Goal: Information Seeking & Learning: Learn about a topic

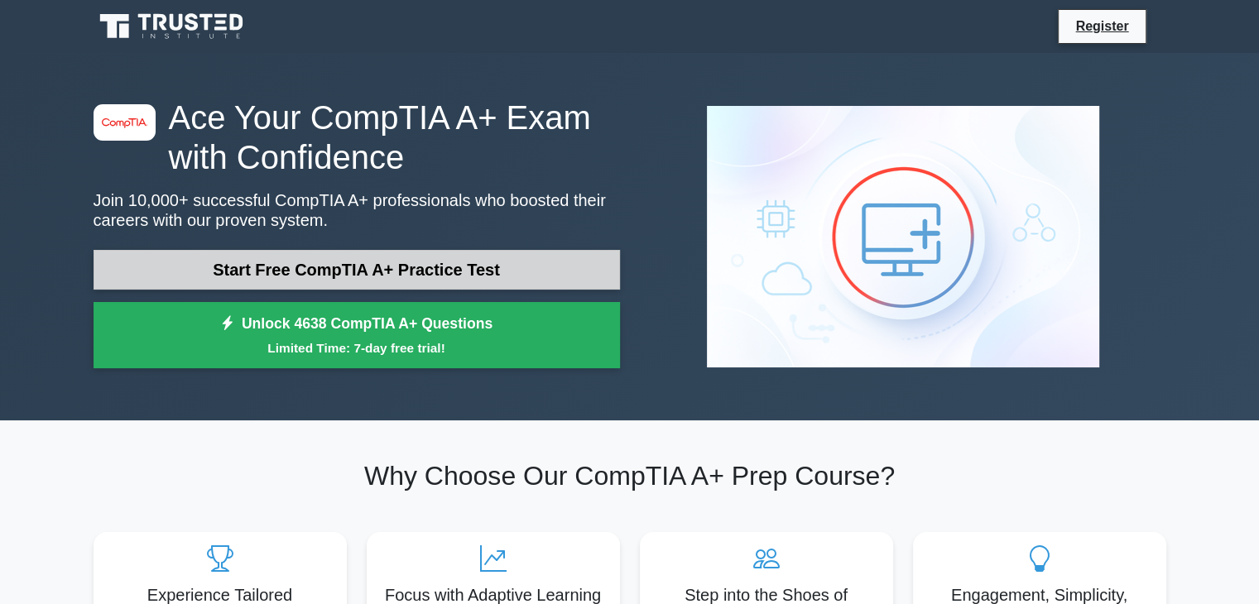
click at [430, 276] on link "Start Free CompTIA A+ Practice Test" at bounding box center [357, 270] width 526 height 40
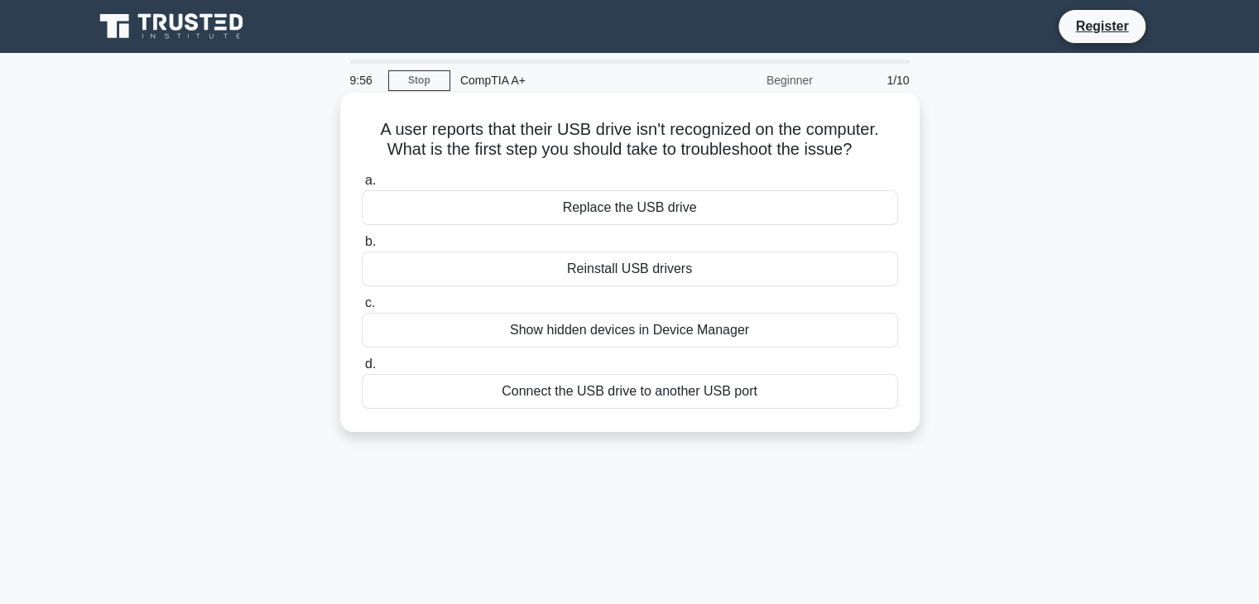
click at [684, 200] on div "Replace the USB drive" at bounding box center [630, 207] width 536 height 35
click at [362, 186] on input "a. Replace the USB drive" at bounding box center [362, 180] width 0 height 11
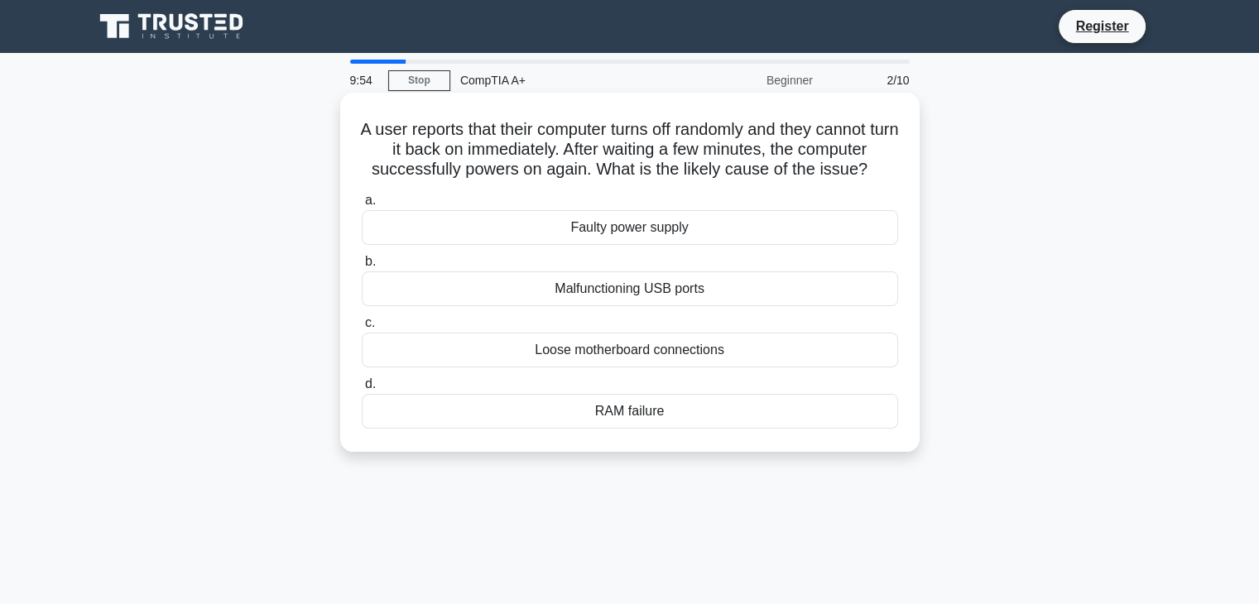
click at [619, 237] on div "Faulty power supply" at bounding box center [630, 227] width 536 height 35
click at [362, 206] on input "a. Faulty power supply" at bounding box center [362, 200] width 0 height 11
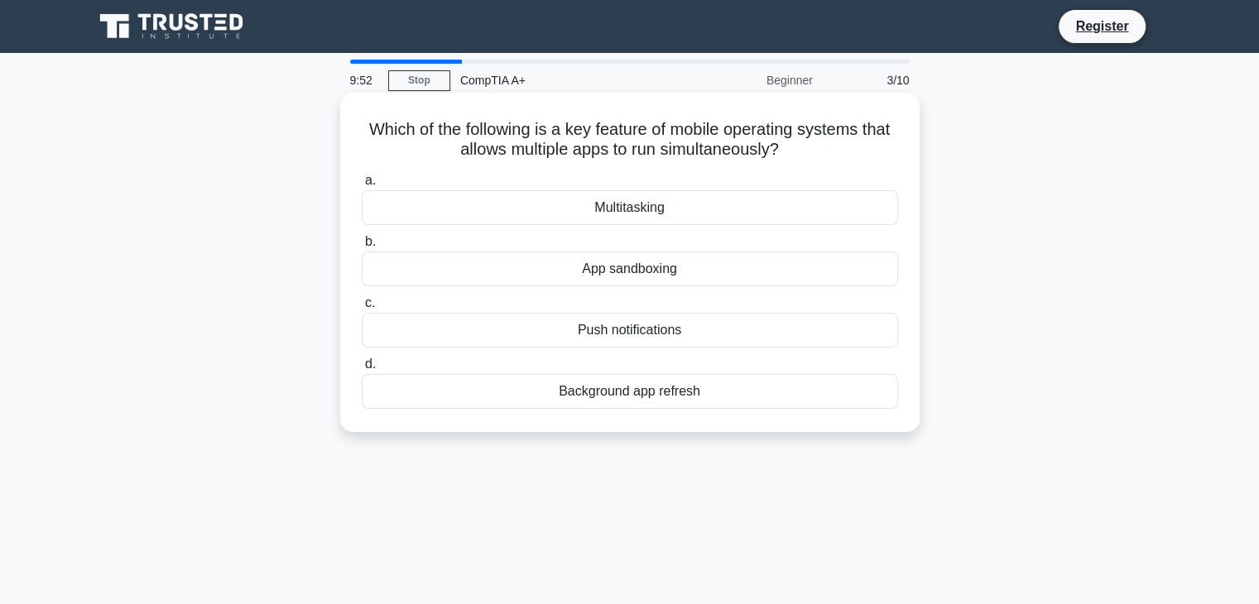
click at [603, 269] on div "App sandboxing" at bounding box center [630, 269] width 536 height 35
click at [362, 248] on input "b. App sandboxing" at bounding box center [362, 242] width 0 height 11
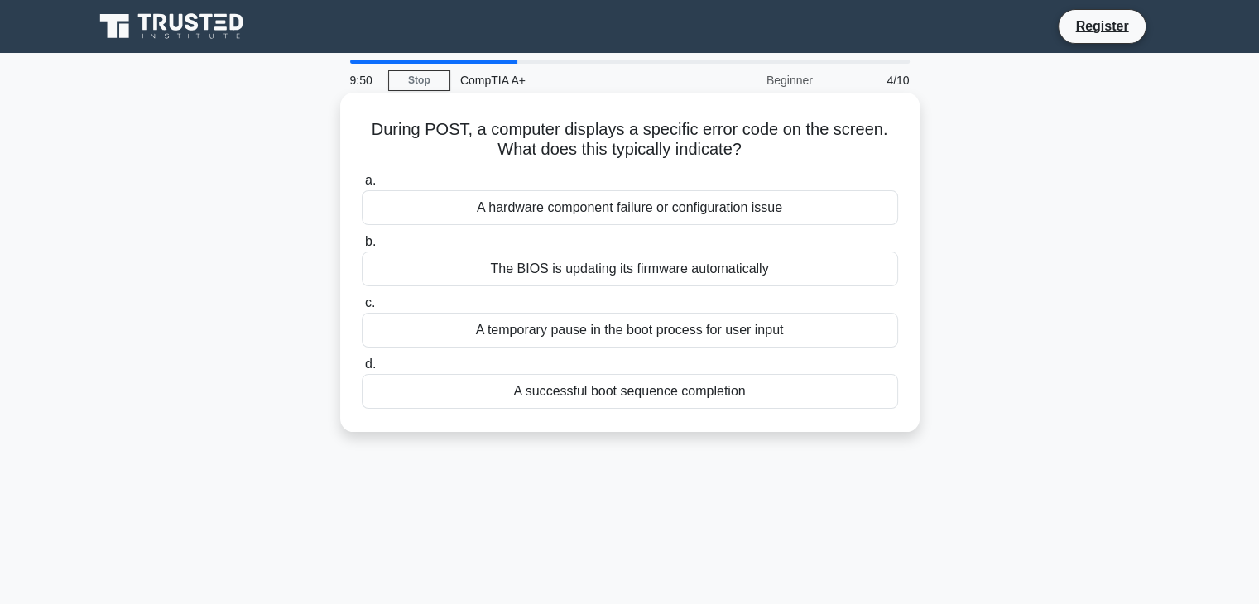
click at [671, 341] on div "A temporary pause in the boot process for user input" at bounding box center [630, 330] width 536 height 35
click at [589, 324] on div "A temporary pause in the boot process for user input" at bounding box center [630, 330] width 536 height 35
click at [362, 309] on input "c. A temporary pause in the boot process for user input" at bounding box center [362, 303] width 0 height 11
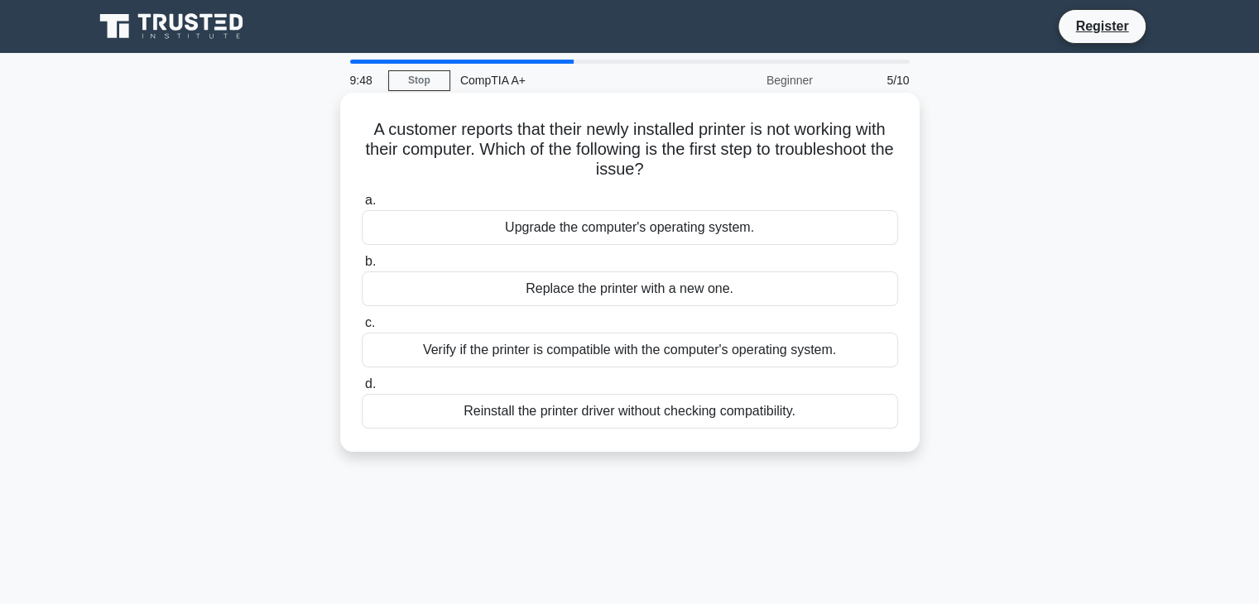
click at [417, 349] on div "Verify if the printer is compatible with the computer's operating system." at bounding box center [630, 350] width 536 height 35
click at [362, 329] on input "c. Verify if the printer is compatible with the computer's operating system." at bounding box center [362, 323] width 0 height 11
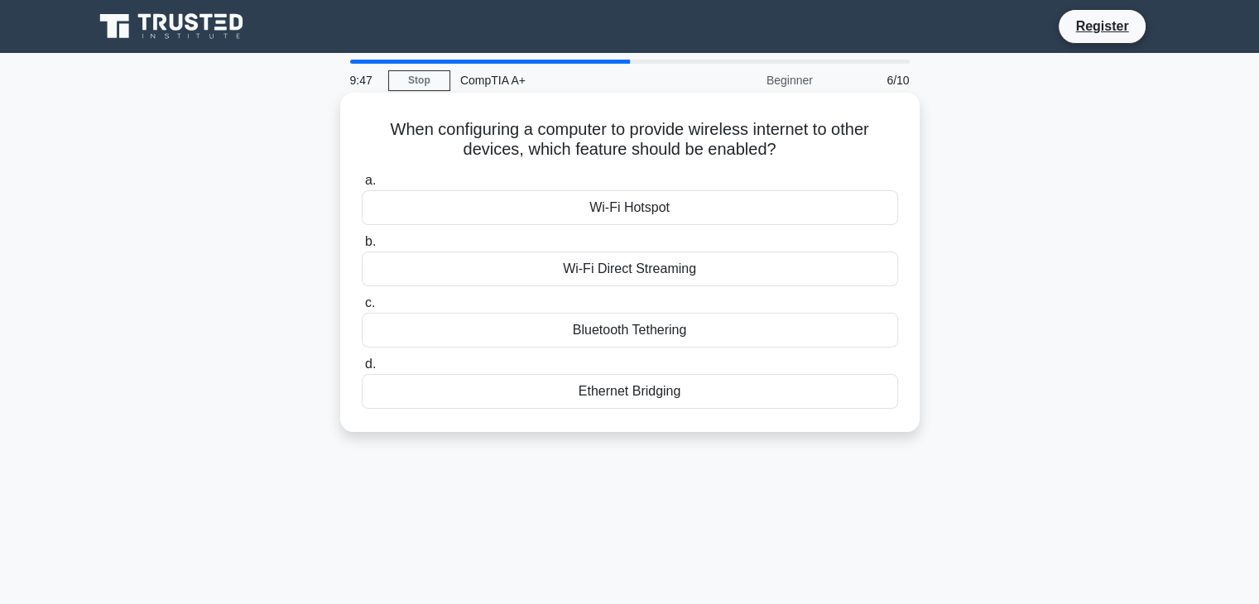
click at [434, 393] on div "Ethernet Bridging" at bounding box center [630, 391] width 536 height 35
click at [362, 370] on input "d. Ethernet Bridging" at bounding box center [362, 364] width 0 height 11
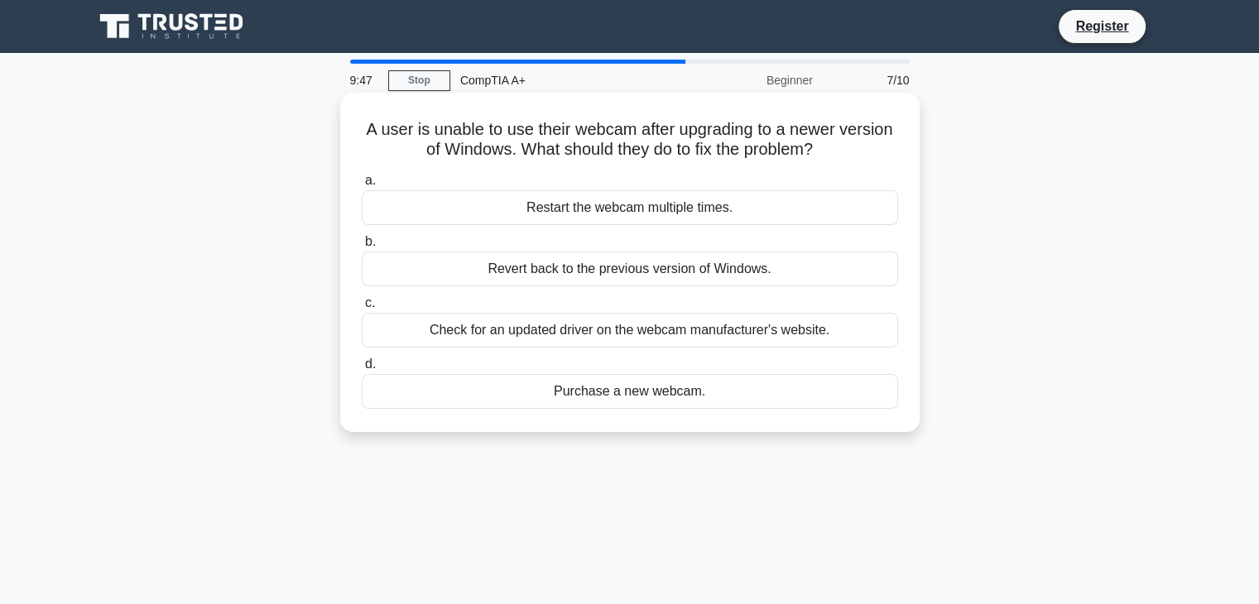
click at [447, 281] on div "Revert back to the previous version of Windows." at bounding box center [630, 269] width 536 height 35
click at [362, 248] on input "b. Revert back to the previous version of Windows." at bounding box center [362, 242] width 0 height 11
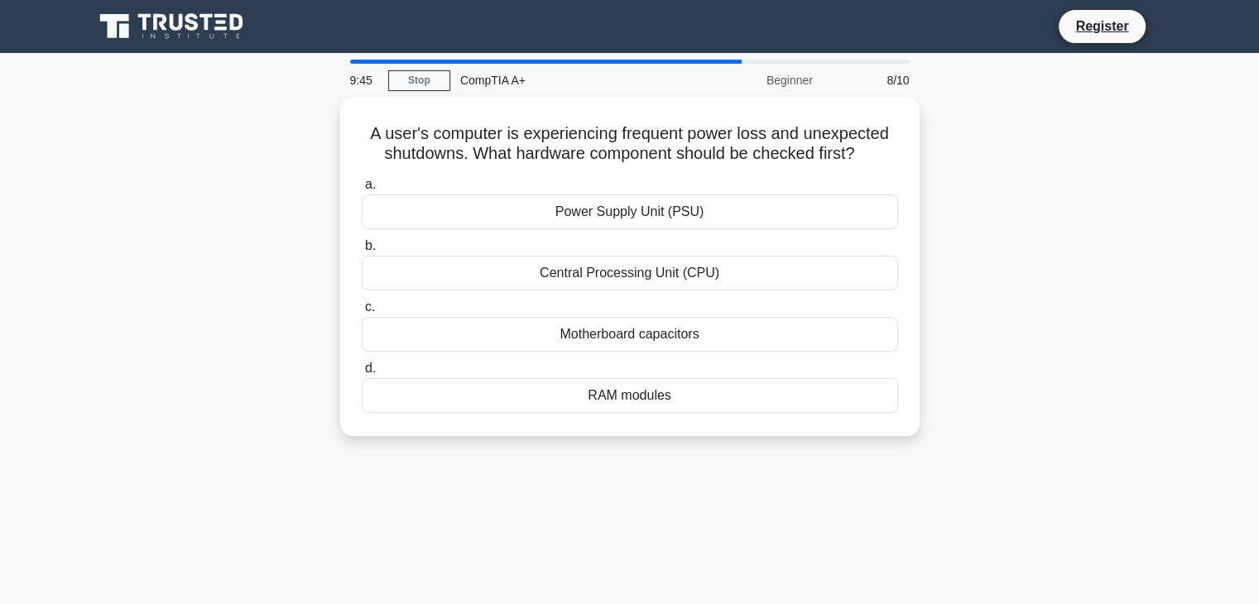
click at [445, 204] on div "Power Supply Unit (PSU)" at bounding box center [630, 212] width 536 height 35
click at [362, 190] on input "a. Power Supply Unit (PSU)" at bounding box center [362, 185] width 0 height 11
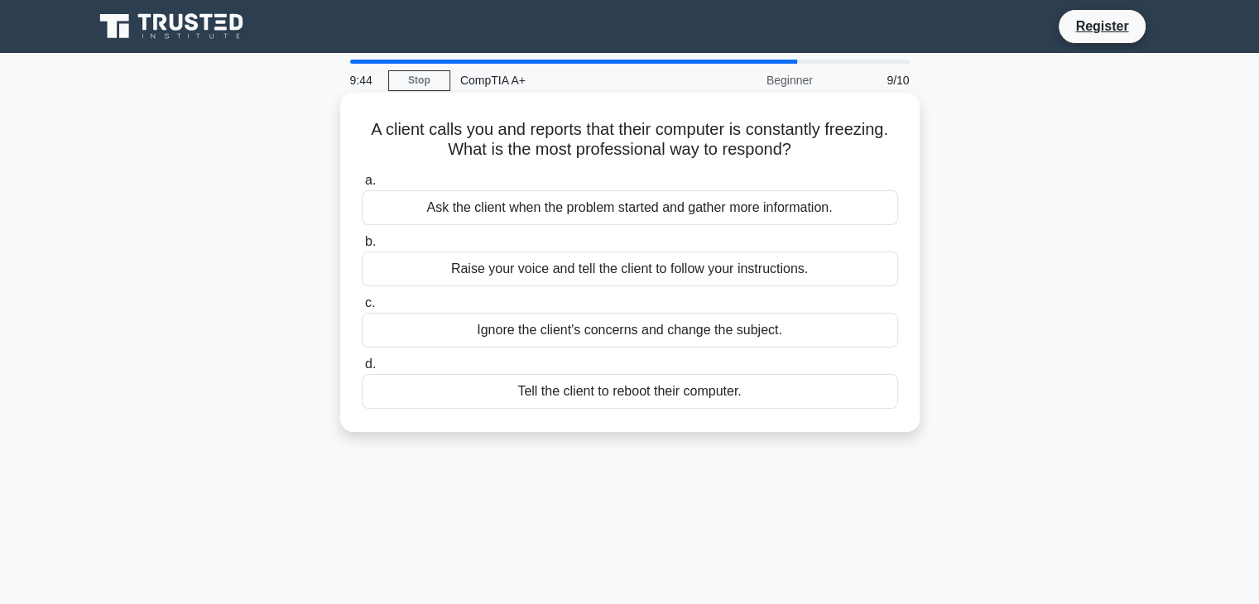
click at [430, 266] on div "Raise your voice and tell the client to follow your instructions." at bounding box center [630, 269] width 536 height 35
click at [362, 248] on input "b. Raise your voice and tell the client to follow your instructions." at bounding box center [362, 242] width 0 height 11
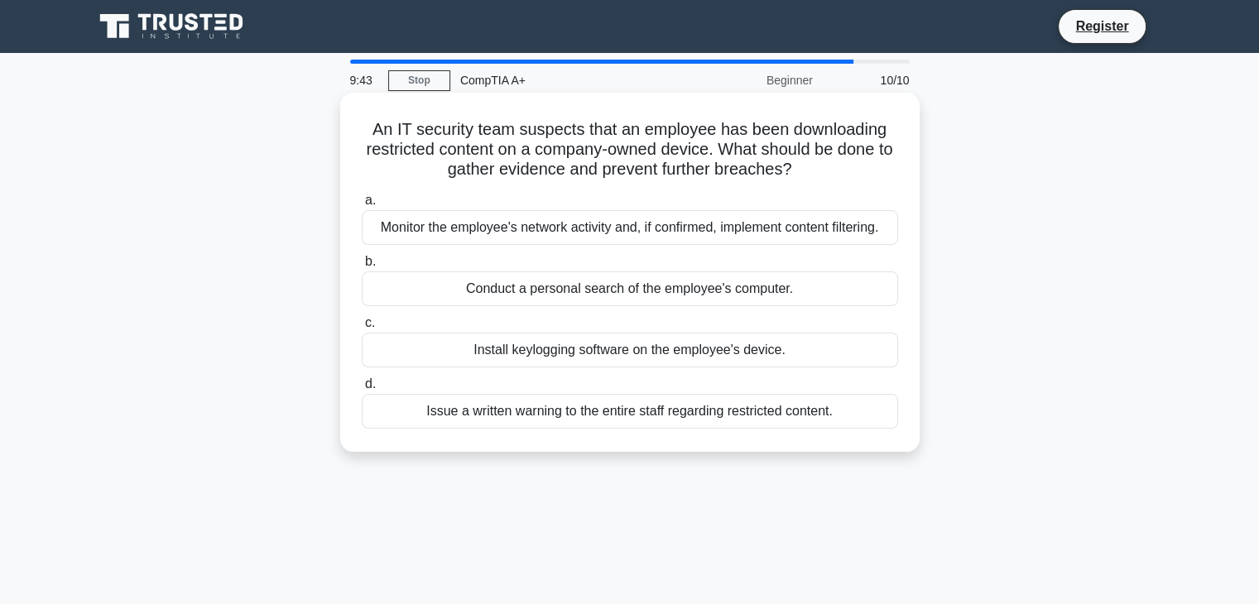
click at [471, 232] on div "Monitor the employee's network activity and, if confirmed, implement content fi…" at bounding box center [630, 227] width 536 height 35
click at [362, 206] on input "a. Monitor the employee's network activity and, if confirmed, implement content…" at bounding box center [362, 200] width 0 height 11
